Goal: Task Accomplishment & Management: Manage account settings

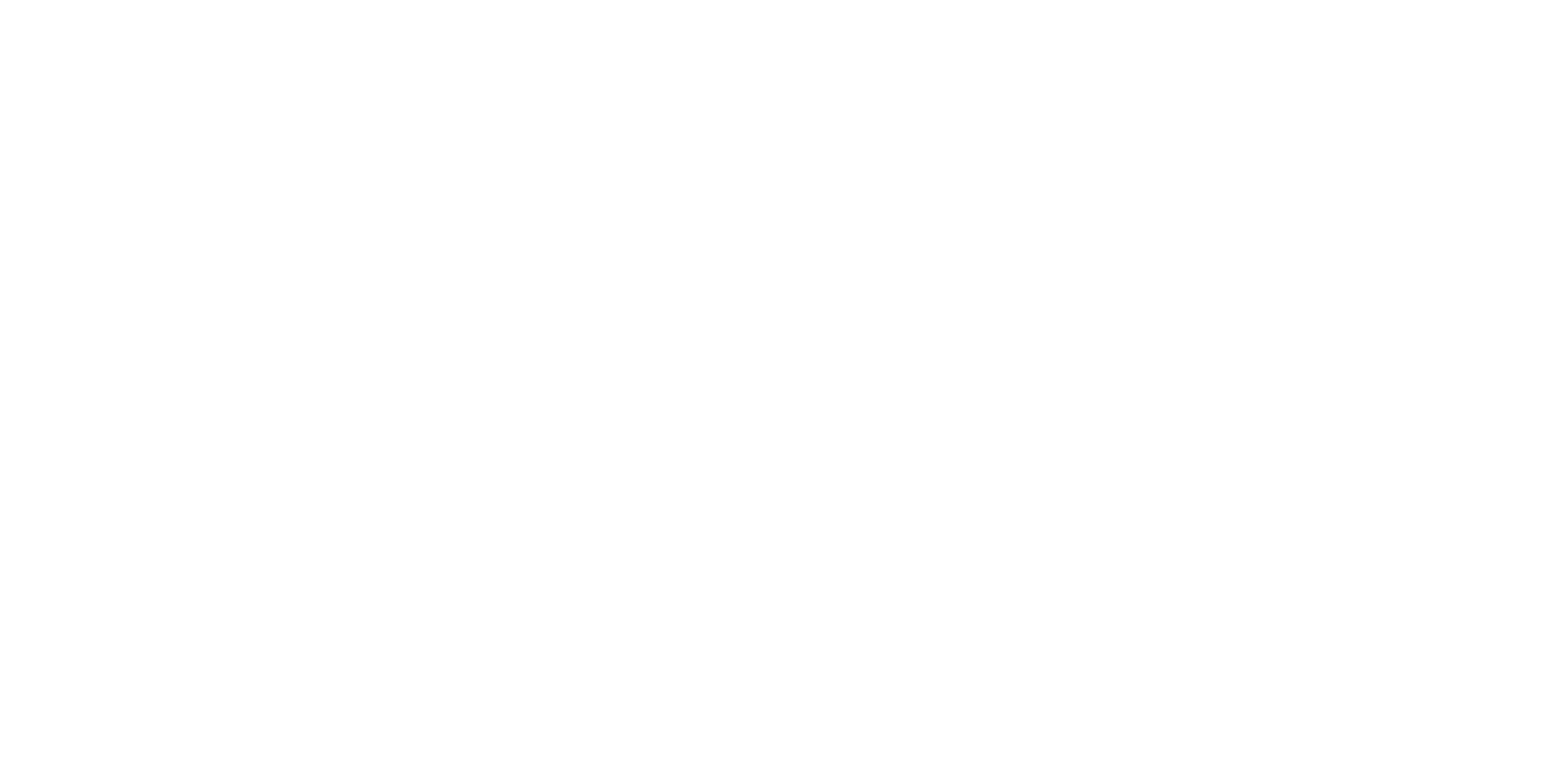
select select "*"
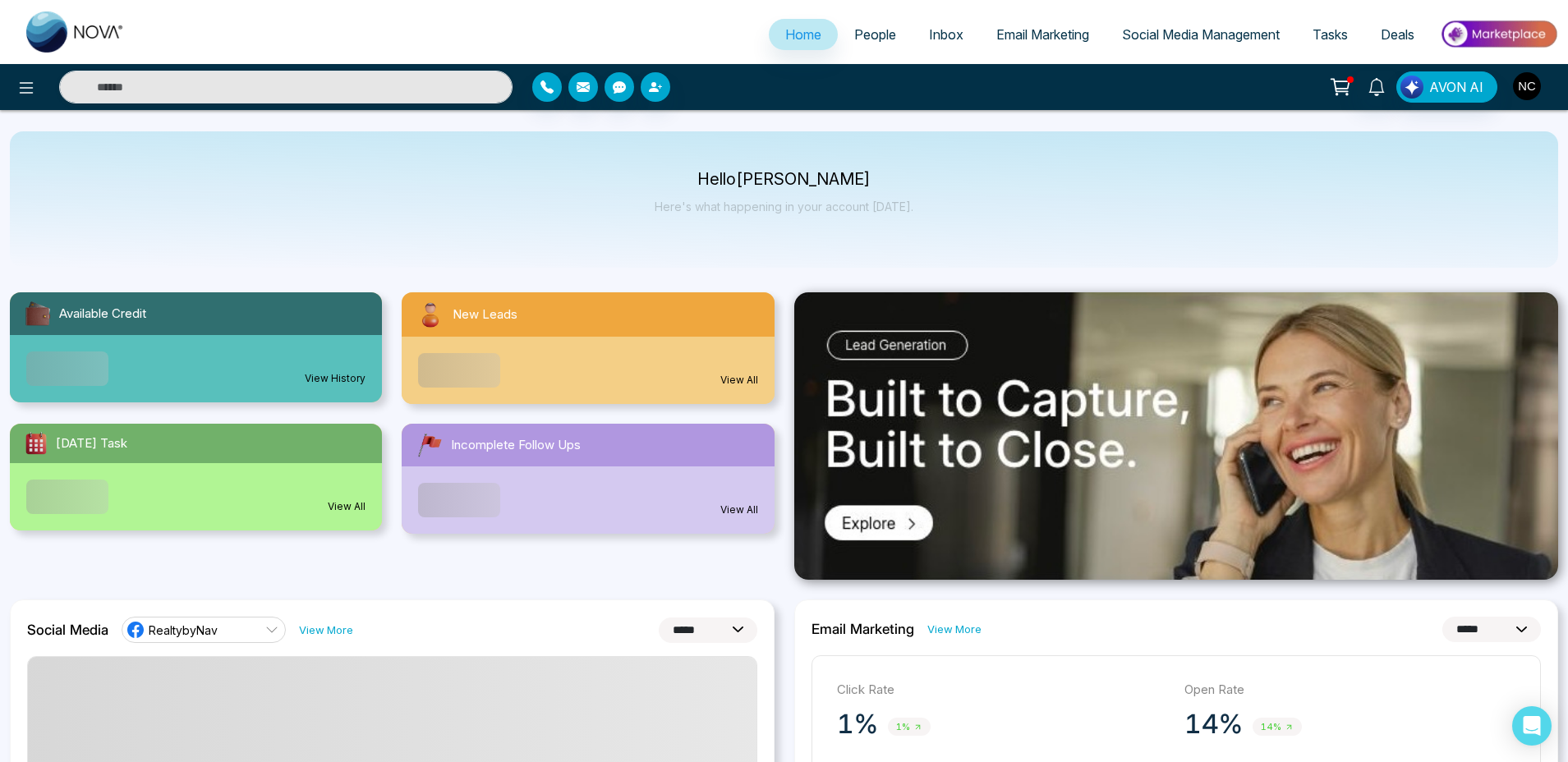
click at [1526, 81] on img "button" at bounding box center [1527, 86] width 28 height 28
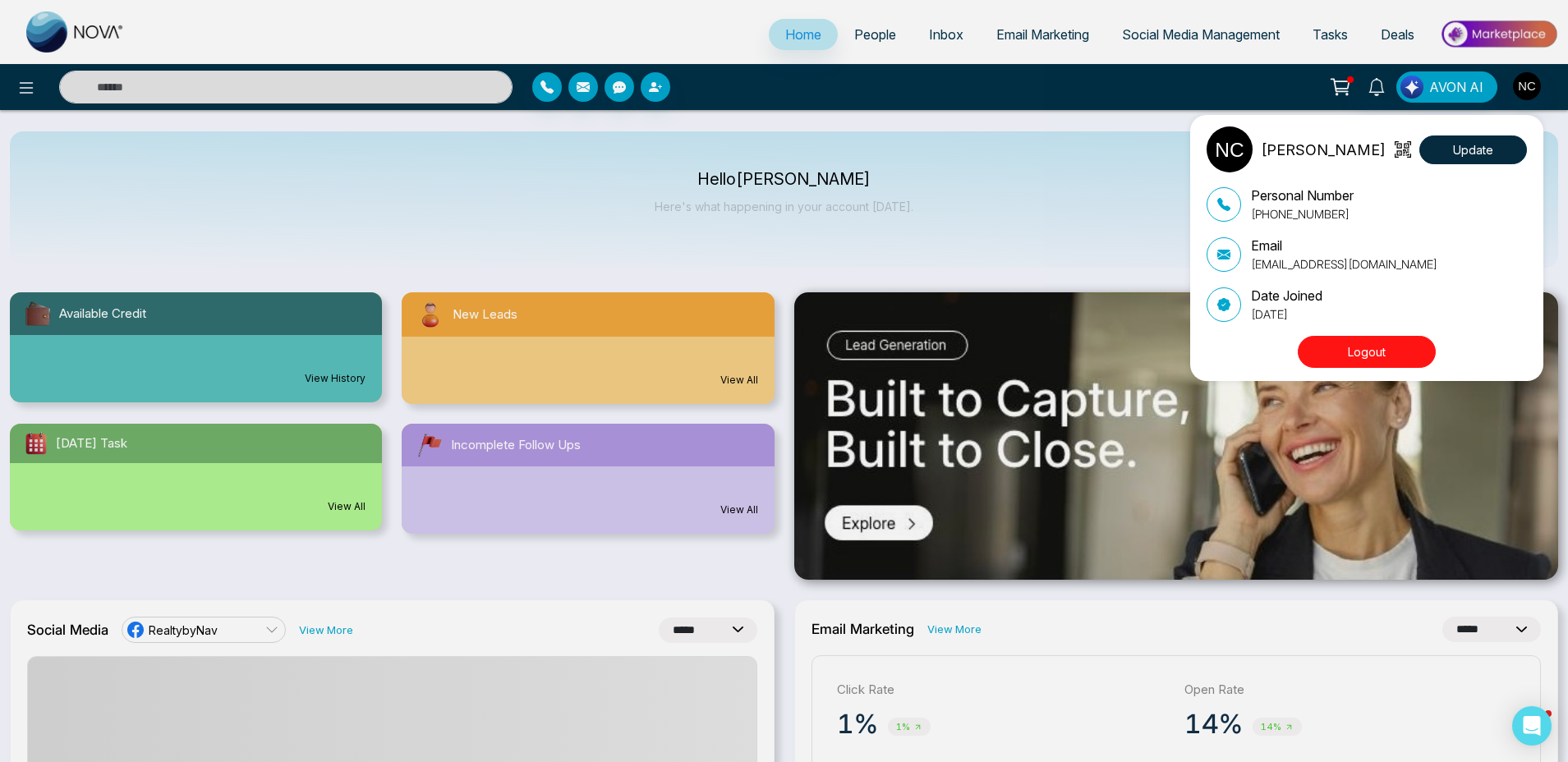
click at [1370, 356] on button "Logout" at bounding box center [1367, 352] width 138 height 32
